Goal: Navigation & Orientation: Go to known website

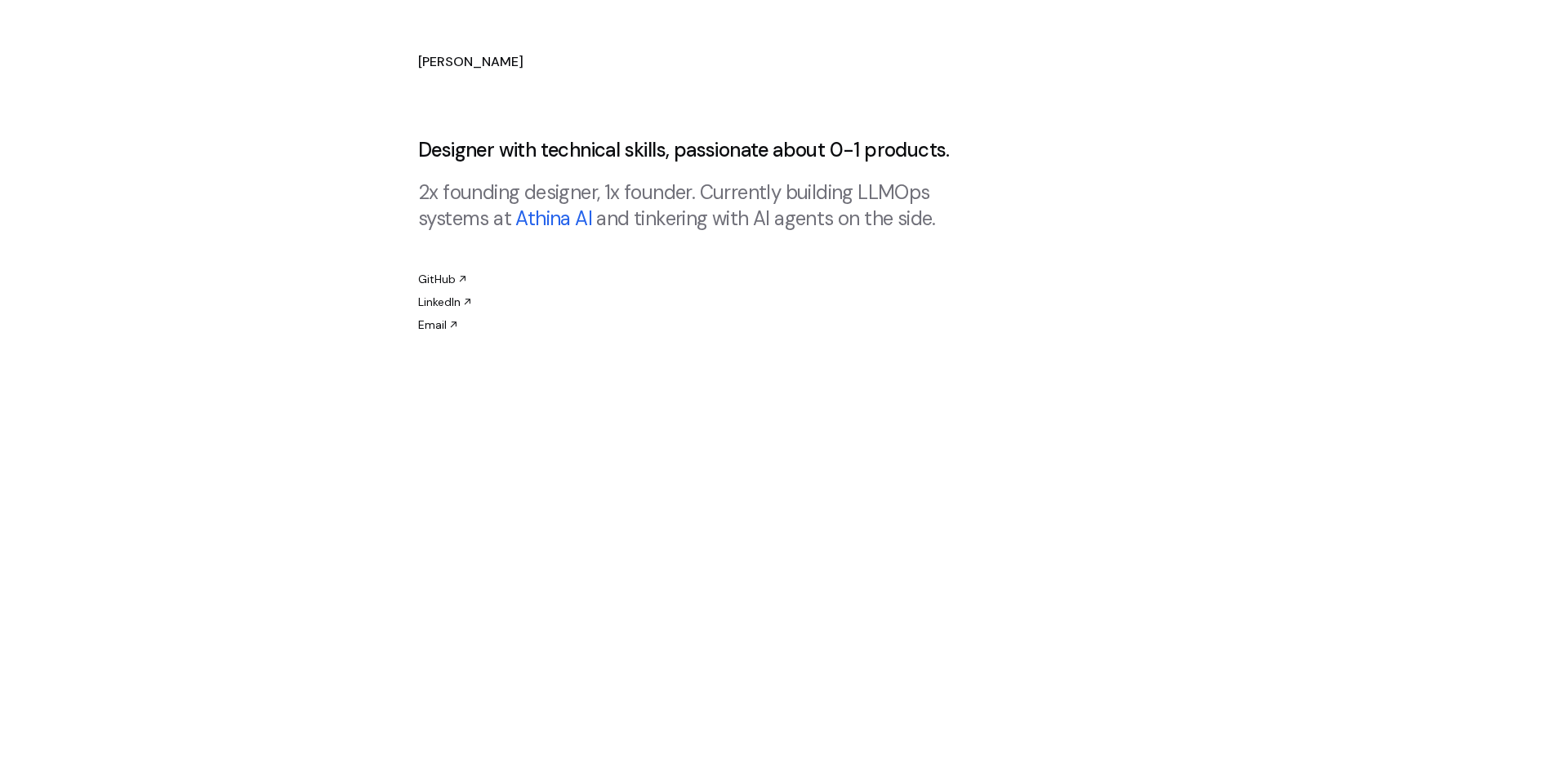
click at [468, 65] on h1 "[PERSON_NAME]" at bounding box center [784, 62] width 731 height 20
click at [567, 214] on link "Athina AI" at bounding box center [554, 218] width 77 height 25
click at [438, 277] on link "GitHub" at bounding box center [442, 278] width 47 height 16
